Goal: Task Accomplishment & Management: Use online tool/utility

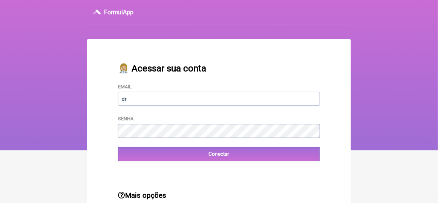
type input "[EMAIL_ADDRESS][DOMAIN_NAME]"
click at [167, 178] on main "👩🏼‍⚕️ Acessar sua conta Email [EMAIL_ADDRESS][DOMAIN_NAME] Senha Conectar Mais …" at bounding box center [219, 143] width 264 height 208
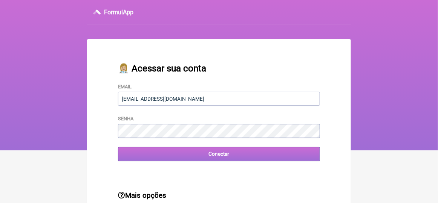
click at [217, 156] on input "Conectar" at bounding box center [219, 154] width 202 height 14
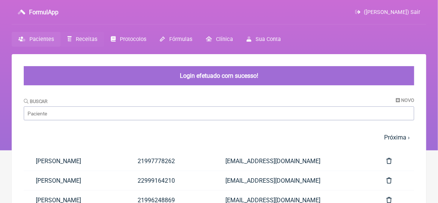
click at [85, 38] on span "Receitas" at bounding box center [86, 39] width 21 height 6
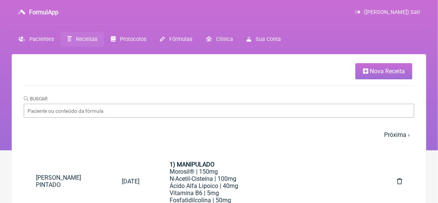
click at [370, 70] on span "Nova Receita" at bounding box center [386, 71] width 35 height 7
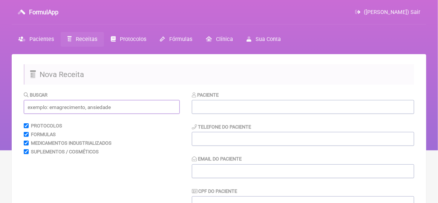
click at [40, 109] on input "text" at bounding box center [102, 107] width 156 height 14
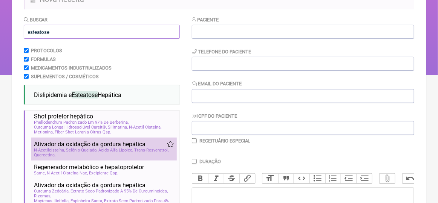
scroll to position [105, 0]
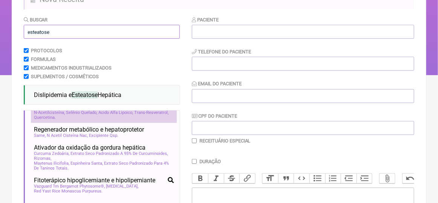
type input "esteatose"
click at [85, 115] on span "Selênio Quelado" at bounding box center [81, 112] width 31 height 5
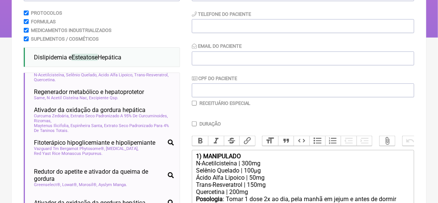
scroll to position [151, 0]
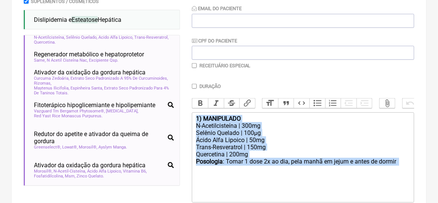
drag, startPoint x: 195, startPoint y: 125, endPoint x: 220, endPoint y: 185, distance: 64.8
click at [220, 185] on trix-editor "1) MANIPULADO N-Acetilcisteína | 300mg Selênio Quelado | 100µg Ácido Alfa Lipoi…" at bounding box center [303, 158] width 222 height 90
type trix-editor "<div><strong>1) MANIPULADO</strong></div><div>N-Acetilcisteína | 300mg</div><di…"
copy trix-editor "1) MANIPULADO N-Acetilcisteína | 300mg Selênio Quelado | 100µg Ácido Alfa Lipoi…"
